Goal: Find specific page/section: Find specific page/section

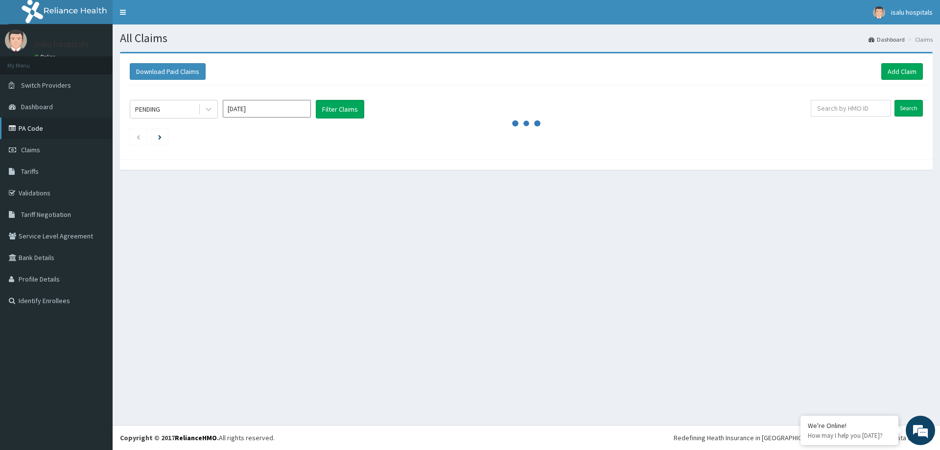
click at [57, 139] on link "PA Code" at bounding box center [56, 128] width 113 height 22
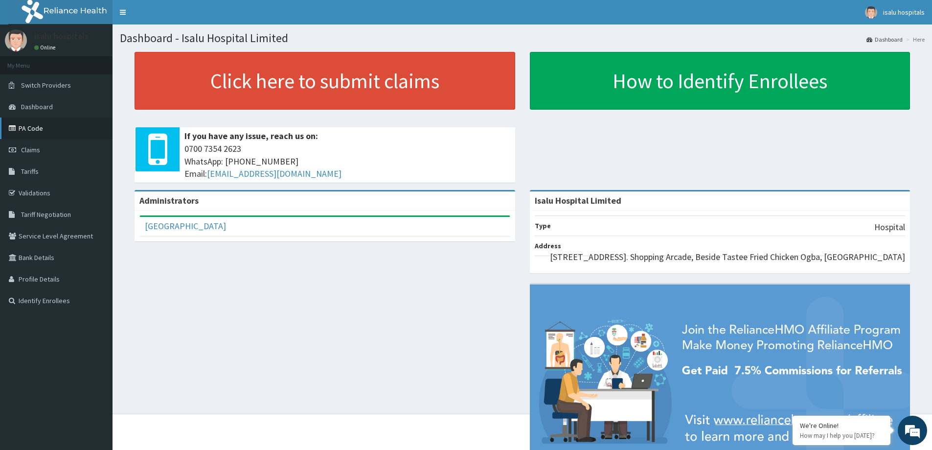
click at [52, 135] on link "PA Code" at bounding box center [56, 128] width 113 height 22
click at [102, 117] on link "PA Code" at bounding box center [56, 128] width 113 height 22
